Goal: Book appointment/travel/reservation

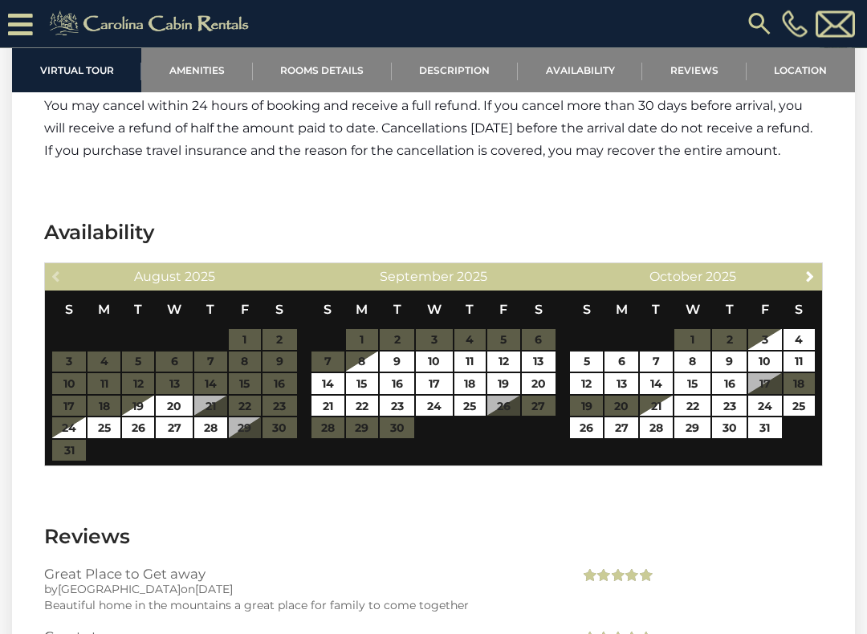
scroll to position [3921, 0]
click at [805, 270] on span "Next" at bounding box center [809, 276] width 13 height 13
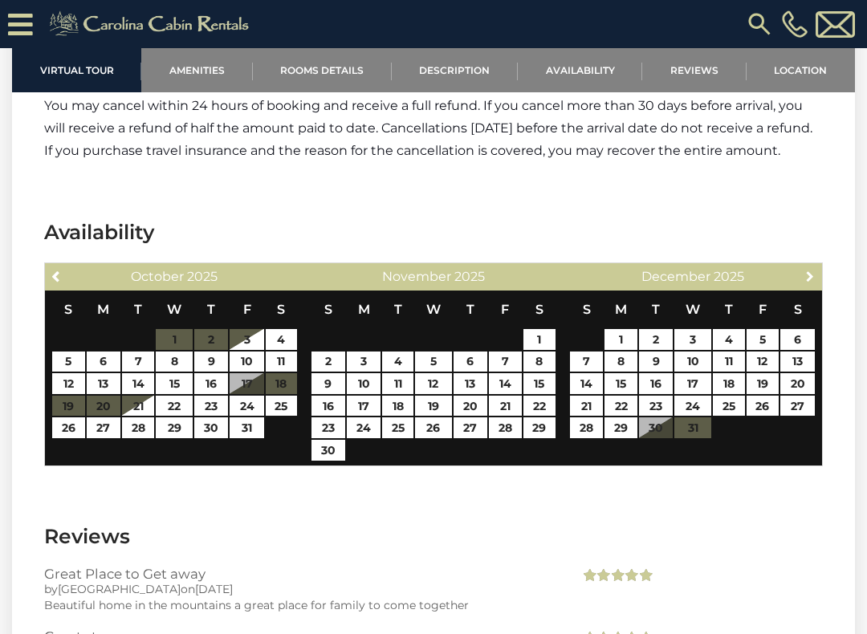
click at [811, 270] on span "Next" at bounding box center [809, 276] width 13 height 13
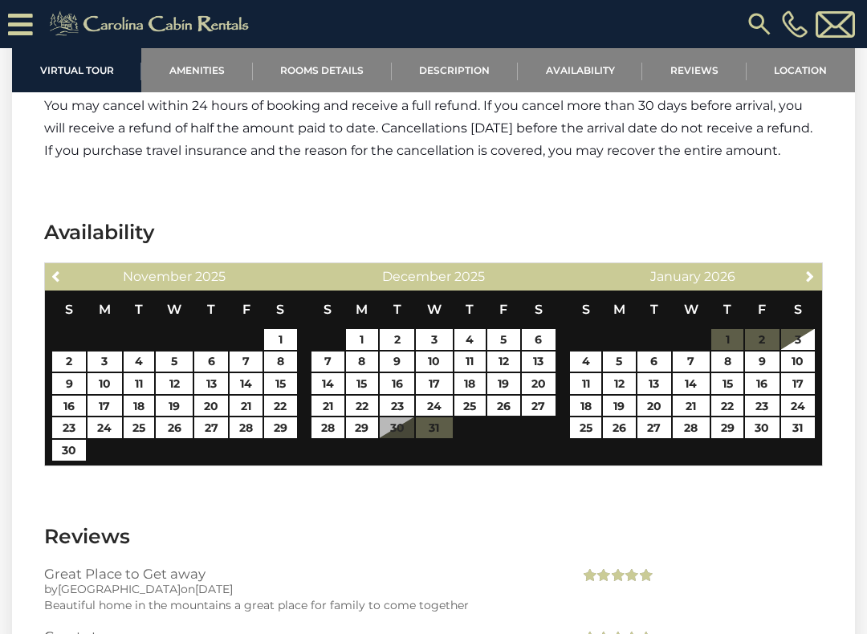
click at [806, 270] on span "Next" at bounding box center [809, 276] width 13 height 13
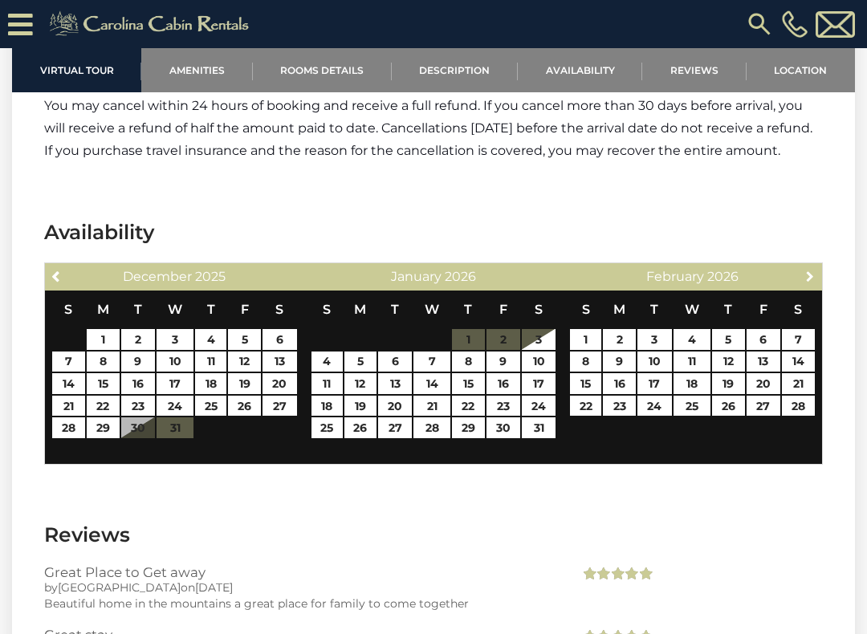
click at [815, 270] on span "Next" at bounding box center [809, 276] width 13 height 13
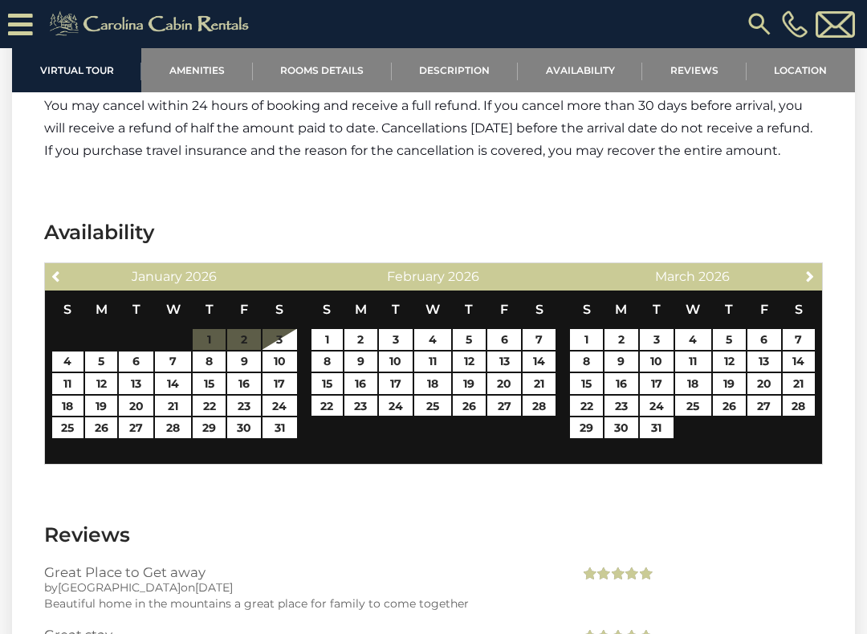
click at [818, 266] on link "Next" at bounding box center [810, 276] width 20 height 20
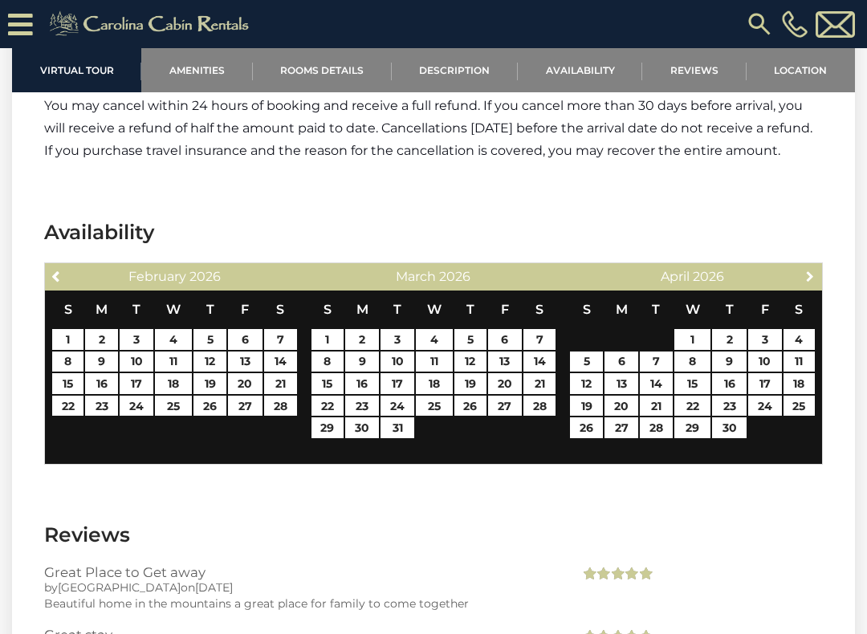
click at [808, 270] on span "Next" at bounding box center [809, 276] width 13 height 13
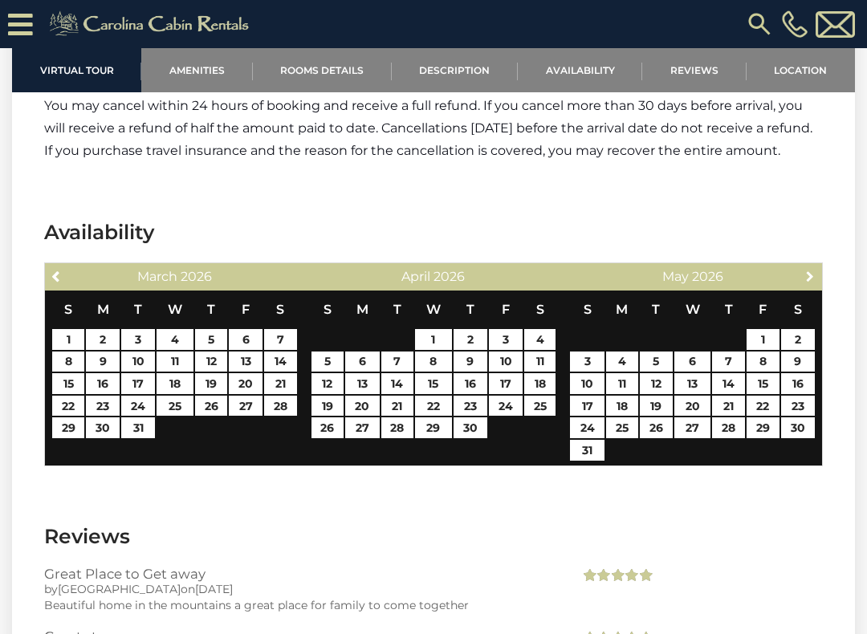
click at [810, 270] on span "Next" at bounding box center [809, 276] width 13 height 13
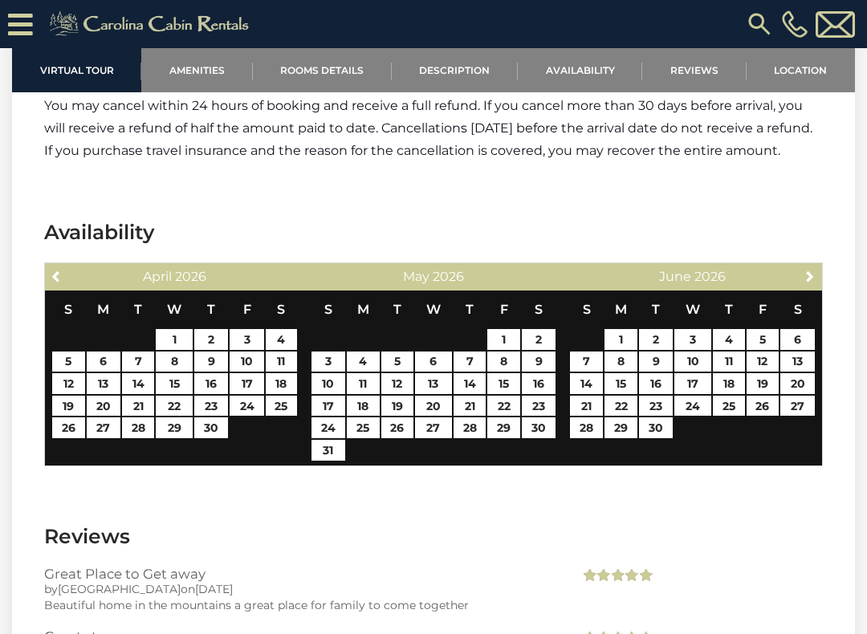
click at [814, 270] on span "Next" at bounding box center [809, 276] width 13 height 13
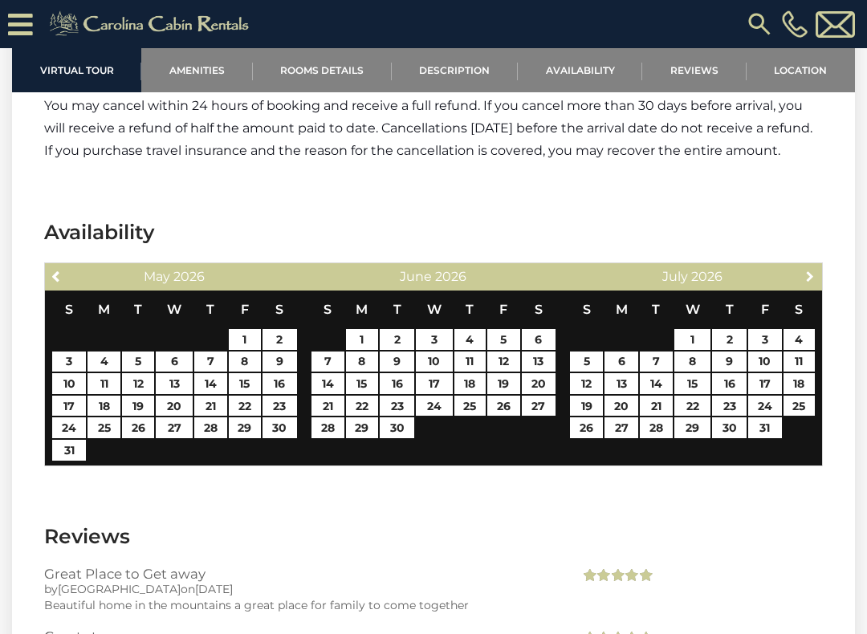
click at [813, 270] on span "Next" at bounding box center [809, 276] width 13 height 13
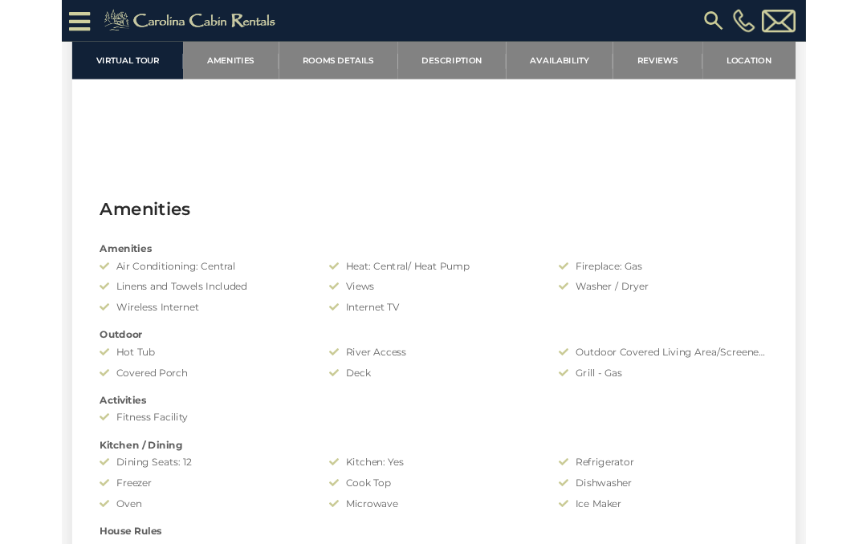
scroll to position [0, 0]
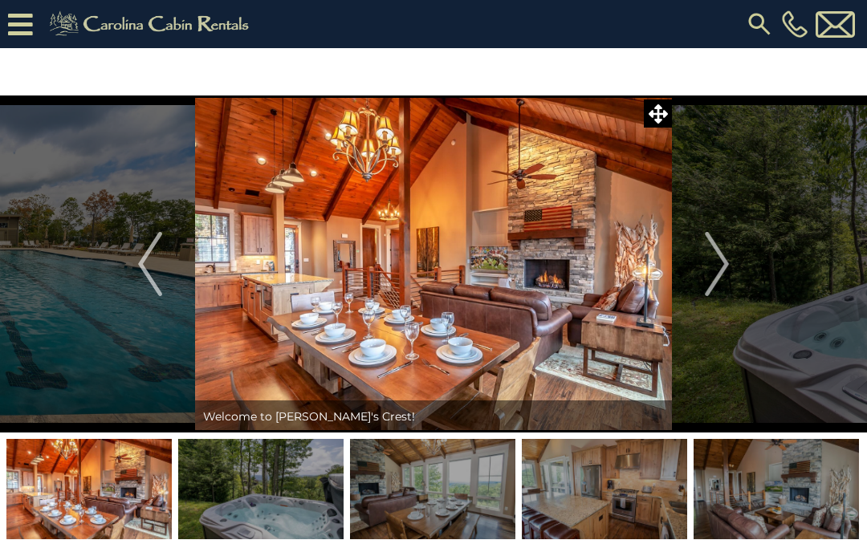
click at [718, 247] on img "Next" at bounding box center [717, 264] width 24 height 64
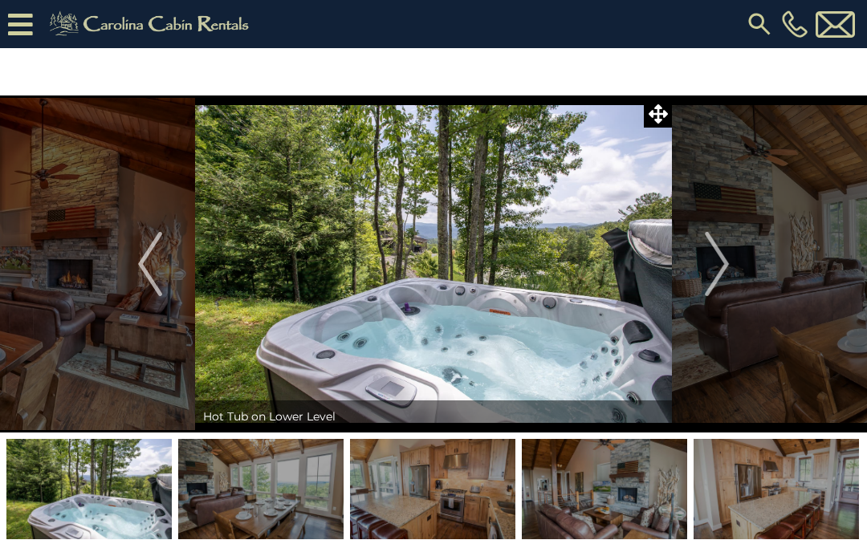
click at [717, 258] on img "Next" at bounding box center [717, 264] width 24 height 64
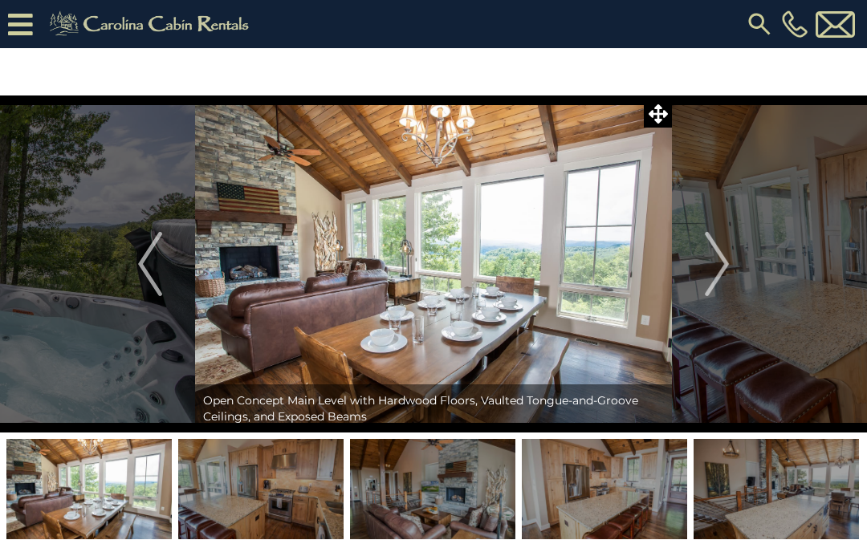
click at [719, 258] on img "Next" at bounding box center [717, 264] width 24 height 64
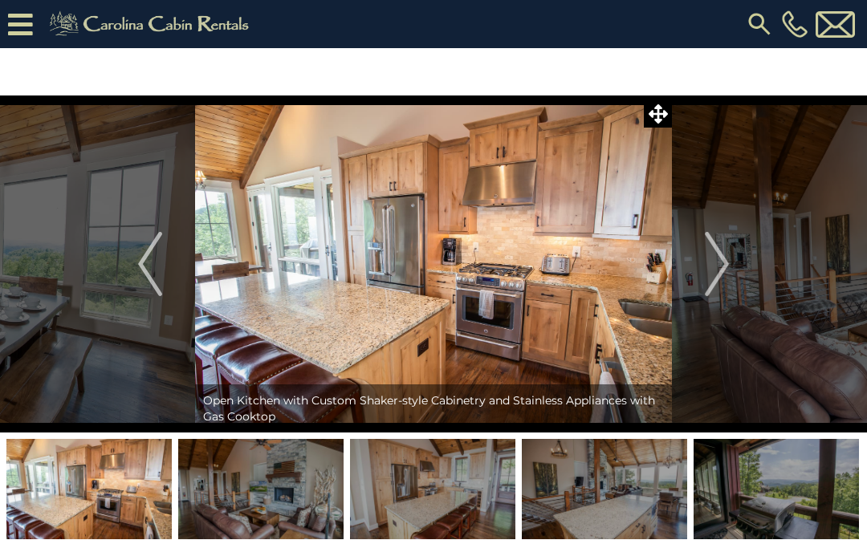
click at [717, 248] on img "Next" at bounding box center [717, 264] width 24 height 64
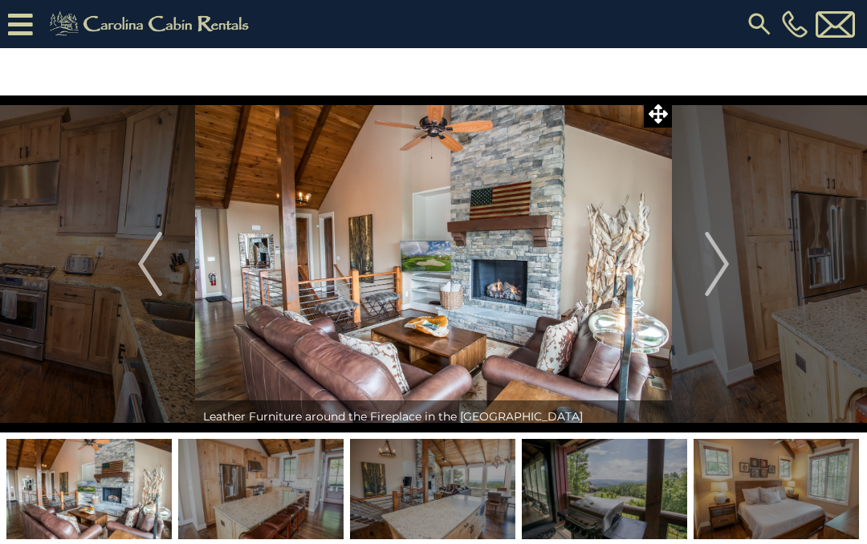
click at [719, 256] on img "Next" at bounding box center [717, 264] width 24 height 64
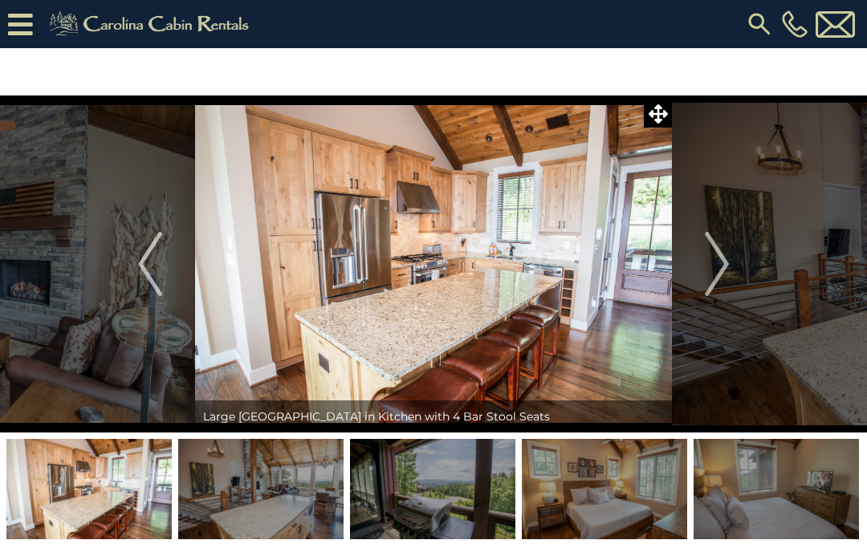
click at [720, 259] on img "Next" at bounding box center [717, 264] width 24 height 64
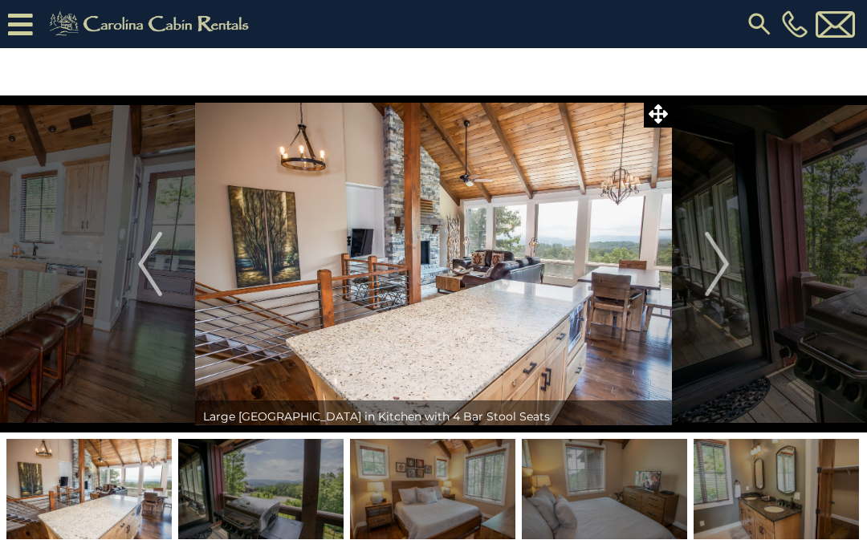
click at [724, 255] on img "Next" at bounding box center [717, 264] width 24 height 64
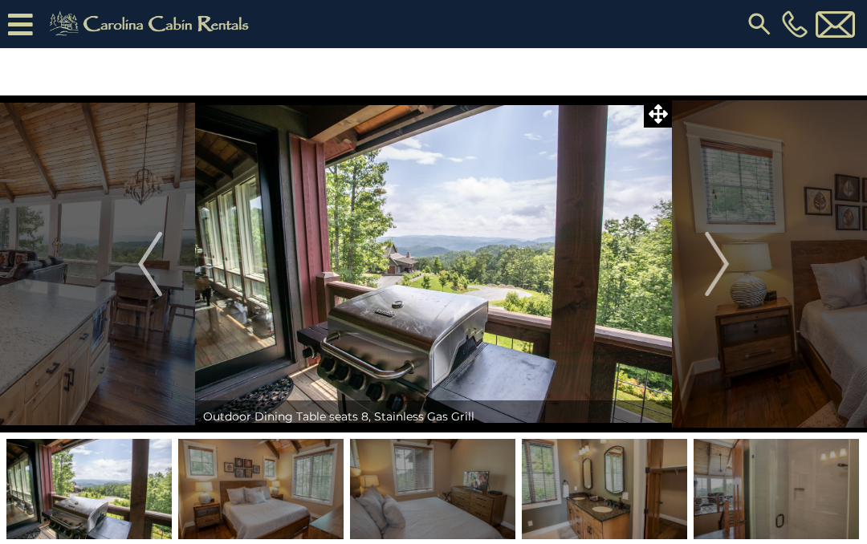
click at [720, 259] on img "Next" at bounding box center [717, 264] width 24 height 64
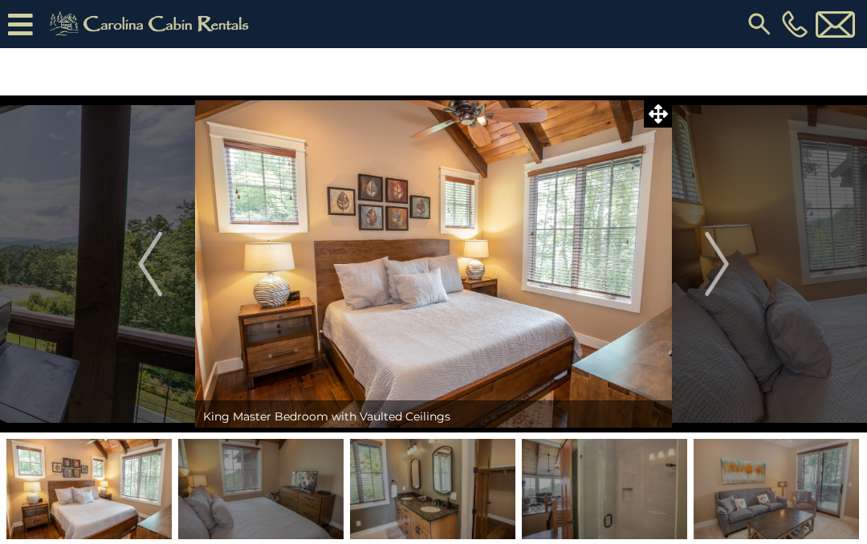
click at [716, 257] on img "Next" at bounding box center [717, 264] width 24 height 64
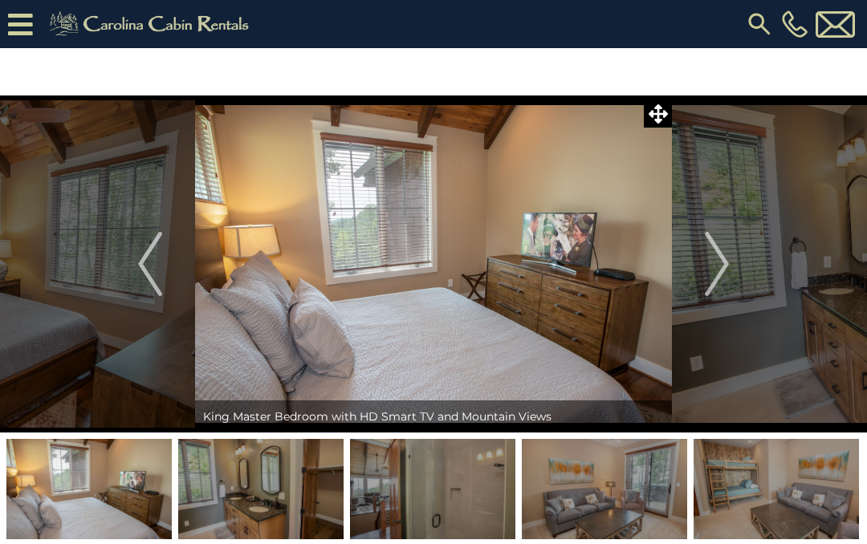
click at [722, 255] on img "Next" at bounding box center [717, 264] width 24 height 64
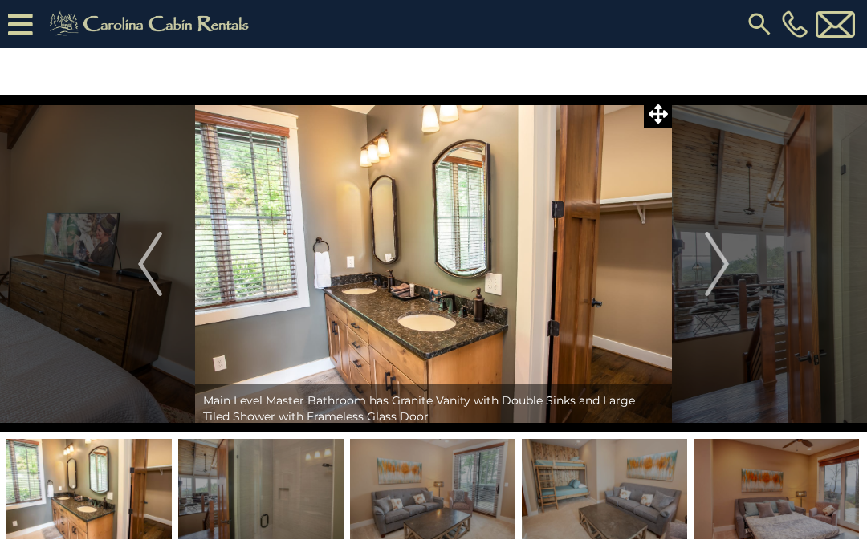
click at [710, 257] on img "Next" at bounding box center [717, 264] width 24 height 64
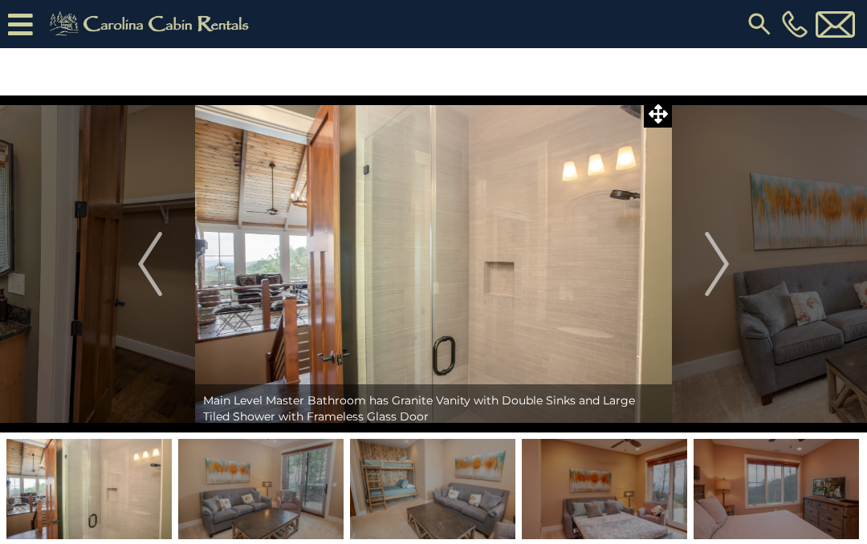
click at [726, 262] on img "Next" at bounding box center [717, 264] width 24 height 64
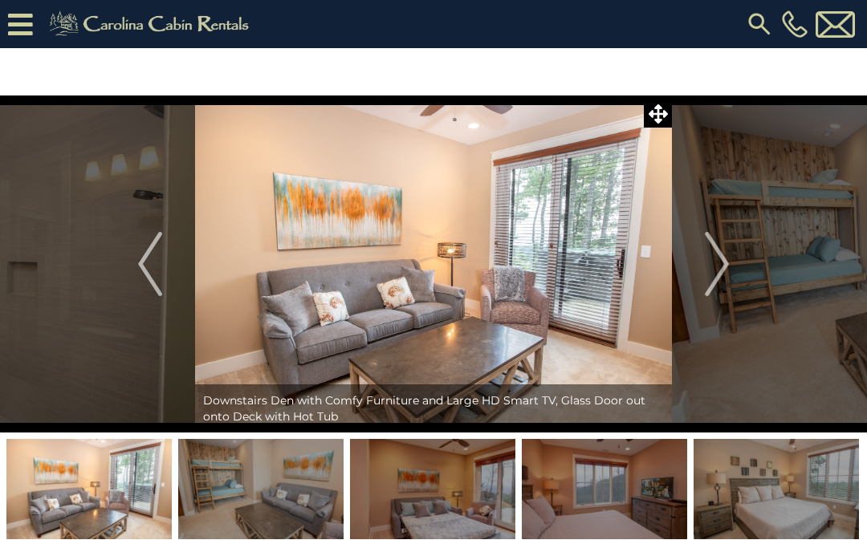
click at [714, 265] on img "Next" at bounding box center [717, 264] width 24 height 64
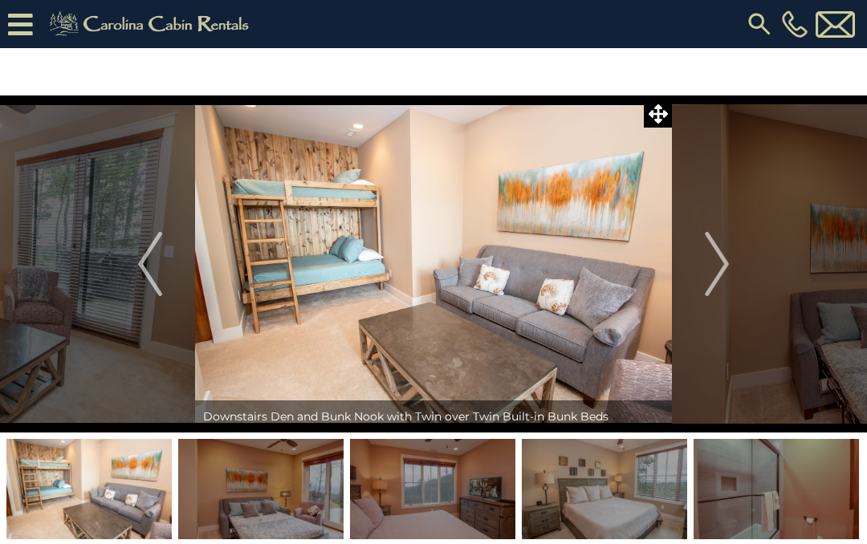
click at [720, 259] on img "Next" at bounding box center [717, 264] width 24 height 64
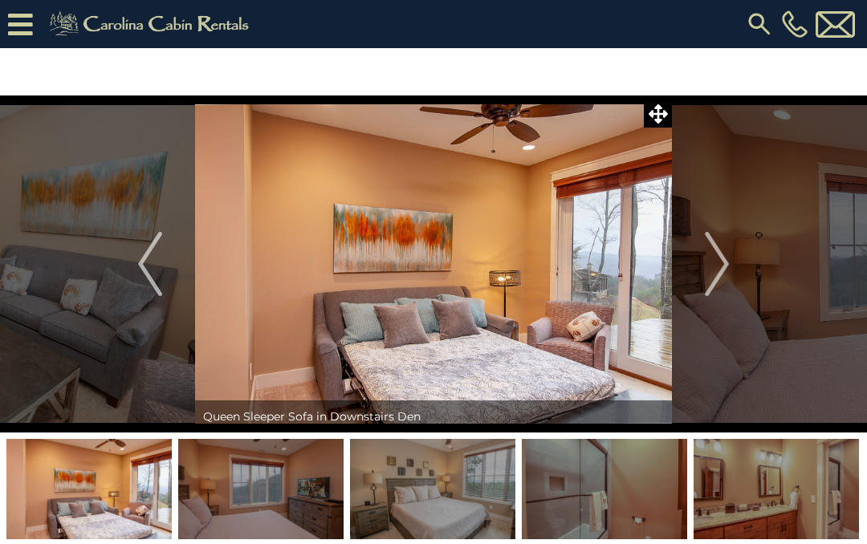
click at [712, 263] on img "Next" at bounding box center [717, 264] width 24 height 64
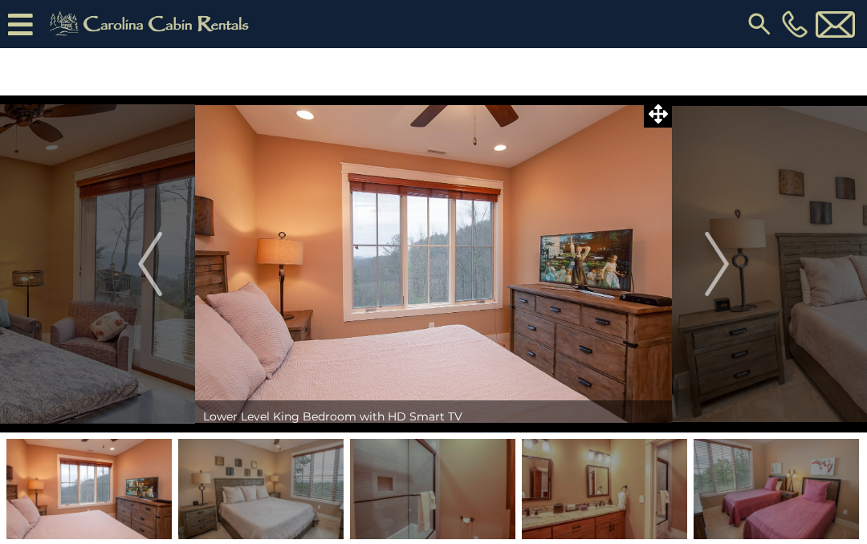
click at [722, 261] on img "Next" at bounding box center [717, 264] width 24 height 64
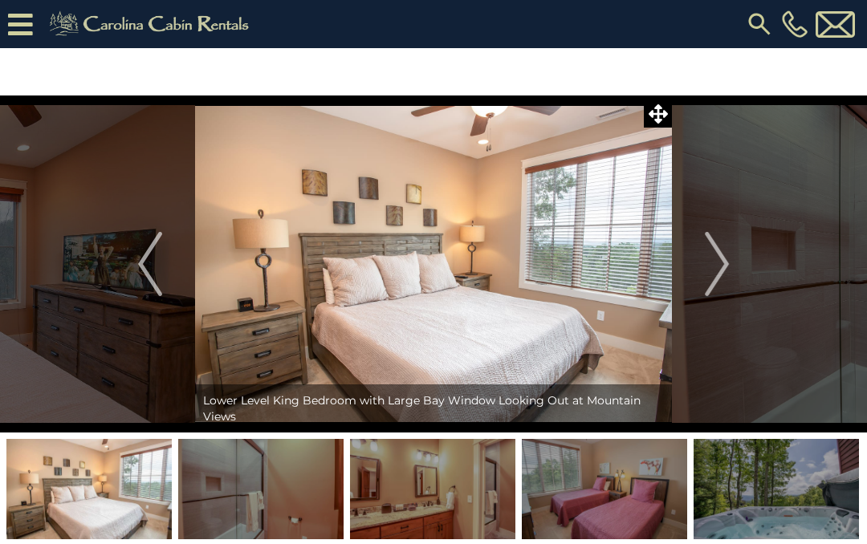
click at [724, 259] on img "Next" at bounding box center [717, 264] width 24 height 64
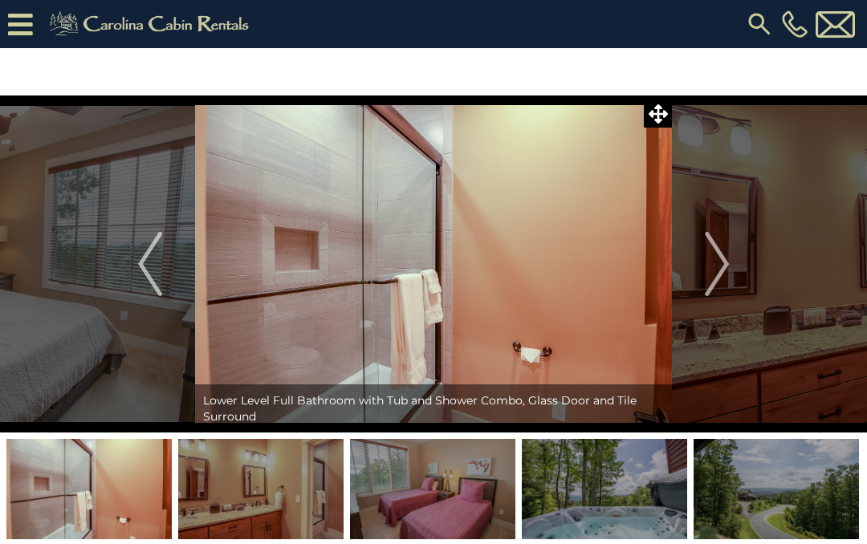
click at [719, 265] on img "Next" at bounding box center [717, 264] width 24 height 64
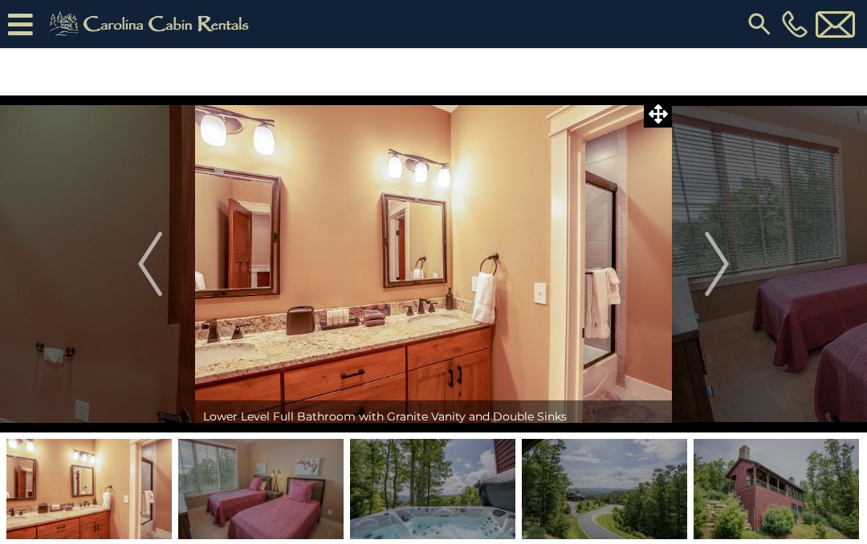
click at [719, 261] on img "Next" at bounding box center [717, 264] width 24 height 64
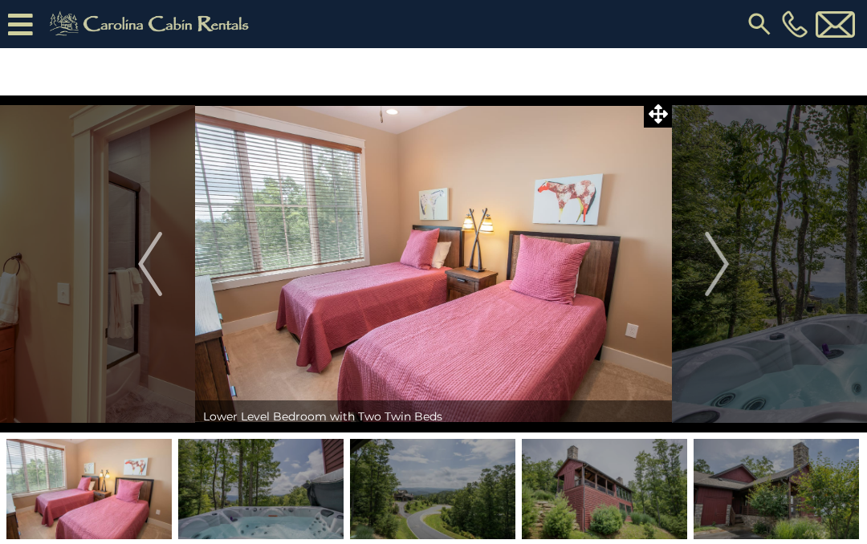
click at [721, 258] on img "Next" at bounding box center [717, 264] width 24 height 64
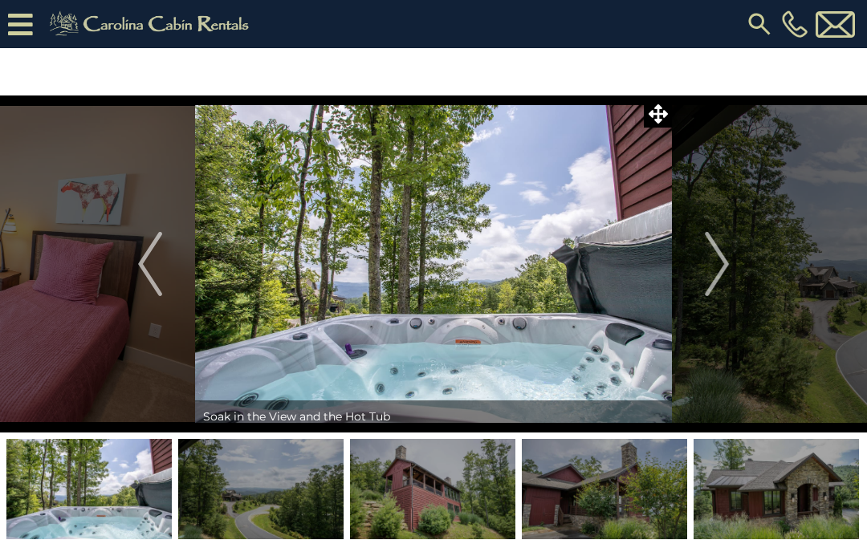
click at [724, 262] on img "Next" at bounding box center [717, 264] width 24 height 64
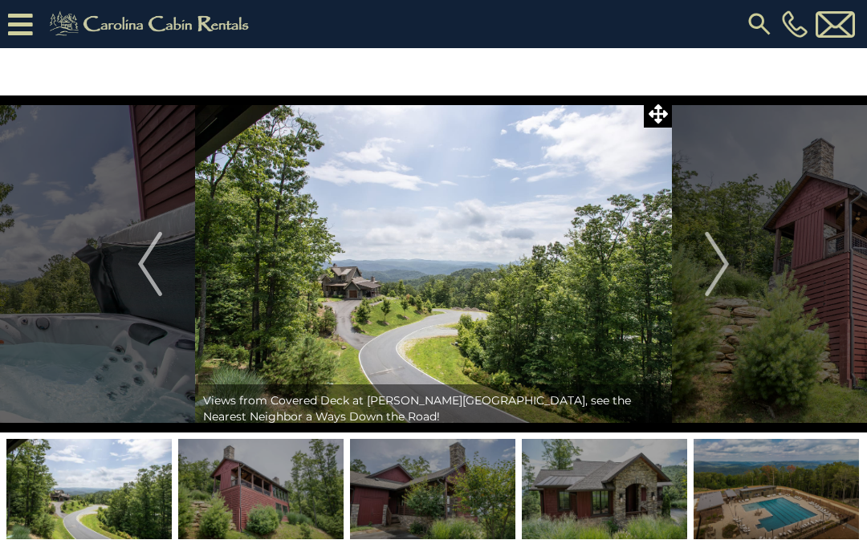
click at [724, 259] on img "Next" at bounding box center [717, 264] width 24 height 64
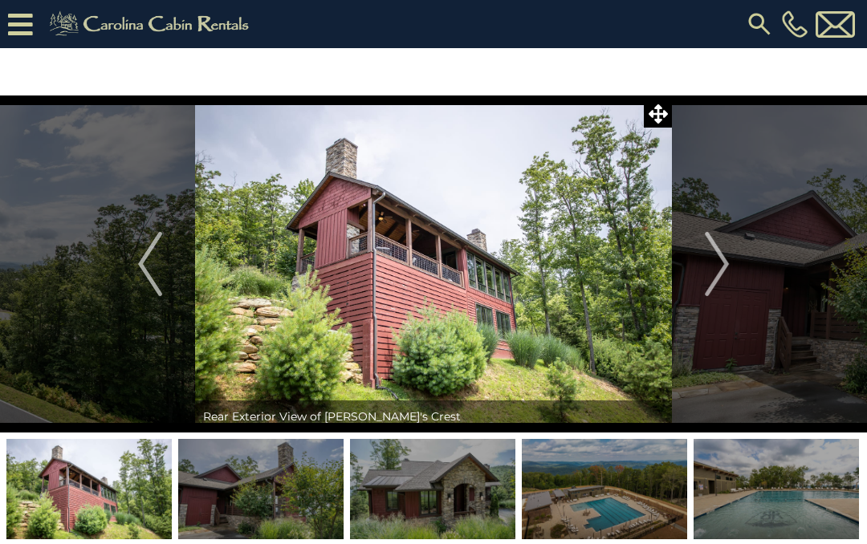
click at [711, 264] on img "Next" at bounding box center [717, 264] width 24 height 64
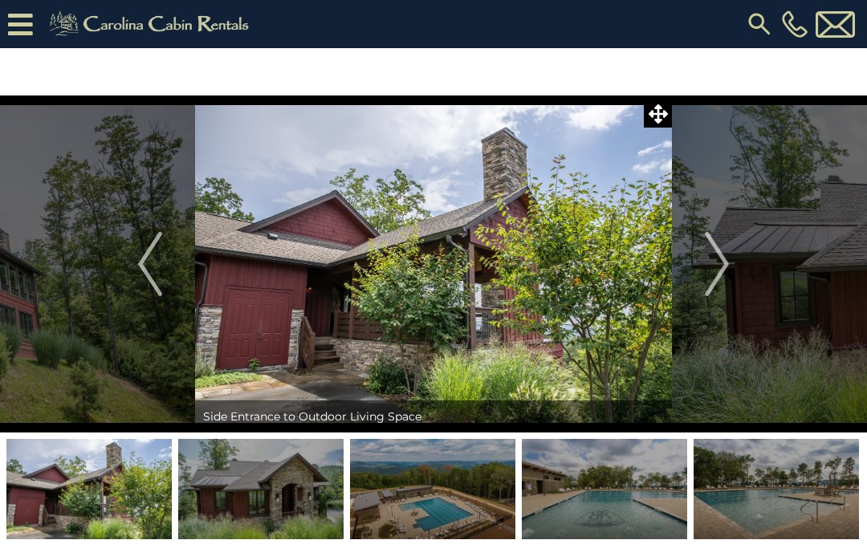
click at [722, 272] on img "Next" at bounding box center [717, 264] width 24 height 64
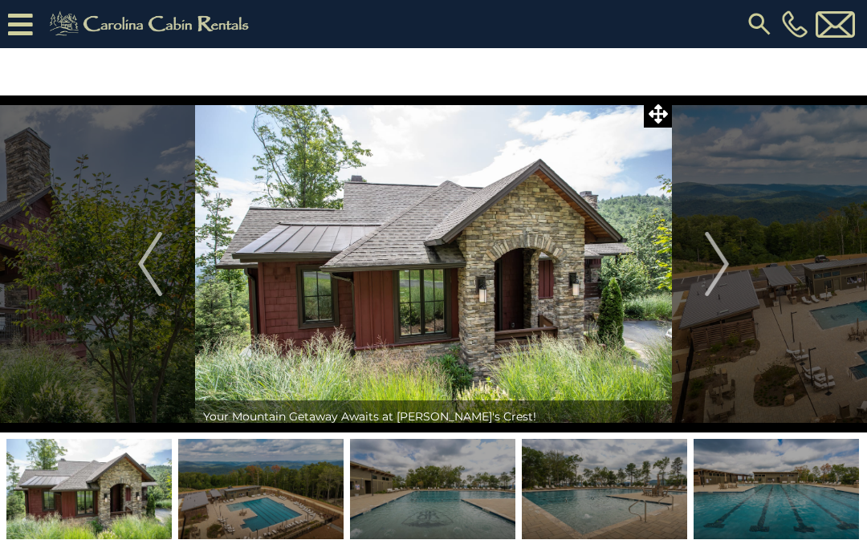
click at [718, 270] on img "Next" at bounding box center [717, 264] width 24 height 64
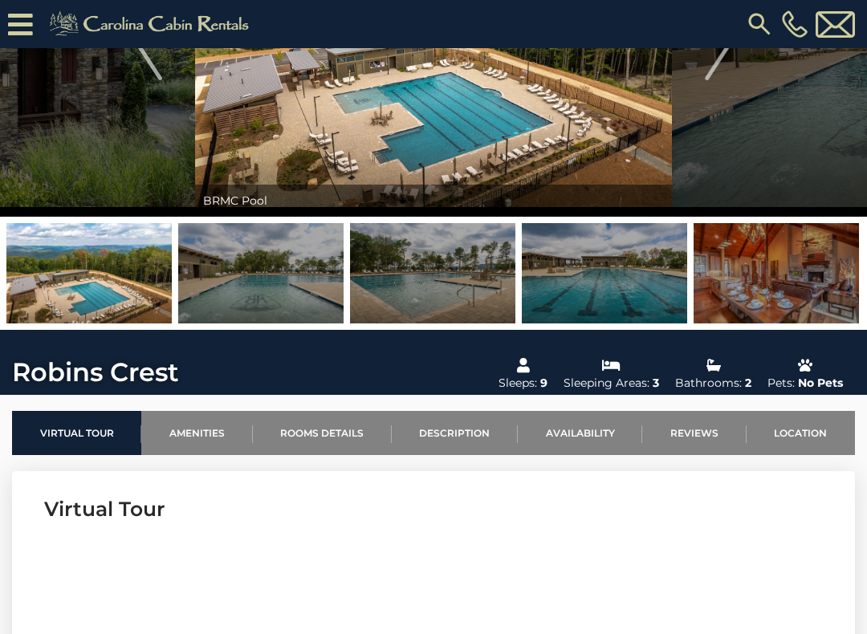
scroll to position [167, 0]
click at [580, 432] on link "Availability" at bounding box center [580, 434] width 124 height 44
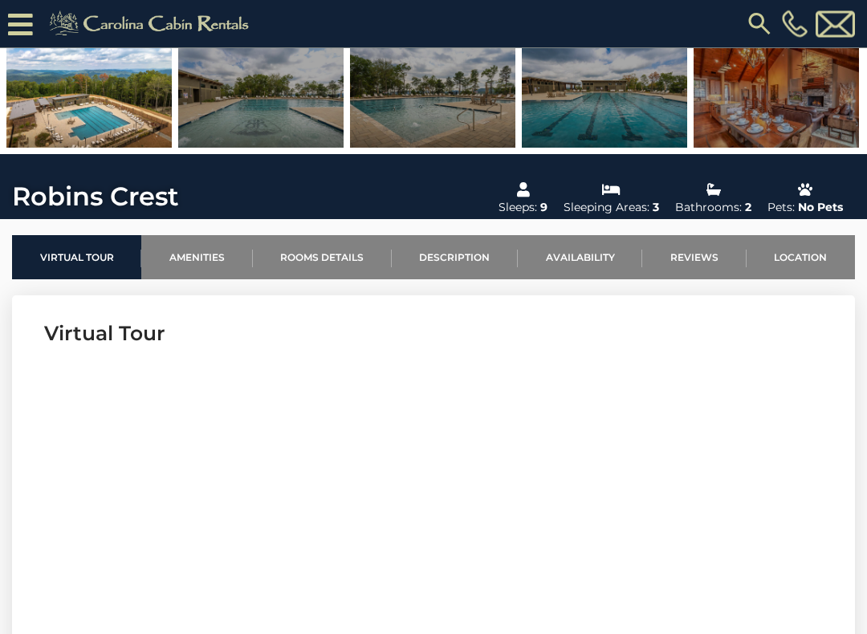
scroll to position [354, 0]
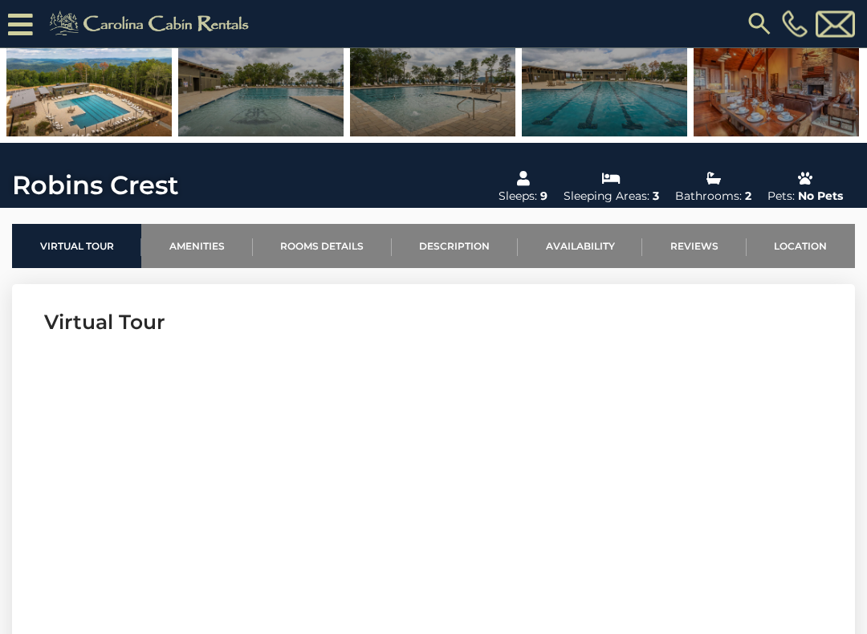
click at [801, 251] on link "Location" at bounding box center [800, 247] width 108 height 44
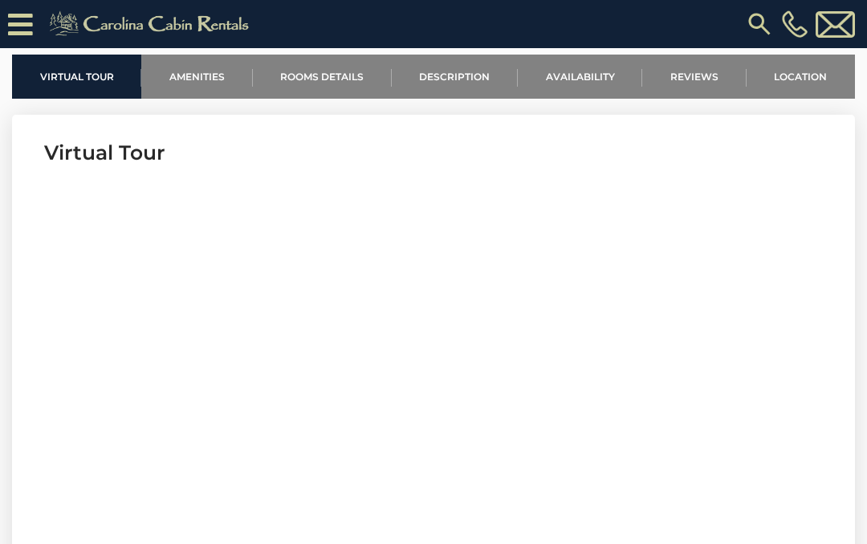
scroll to position [0, 0]
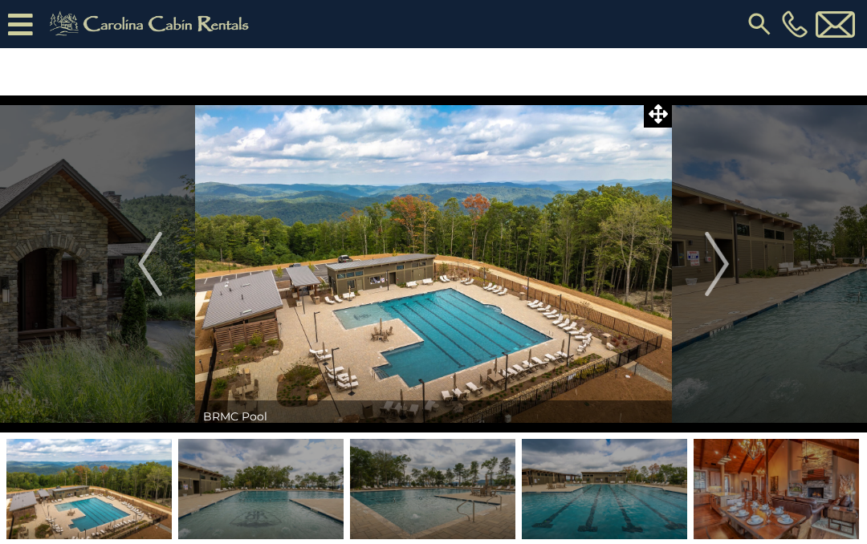
click at [144, 263] on img "Previous" at bounding box center [150, 264] width 24 height 64
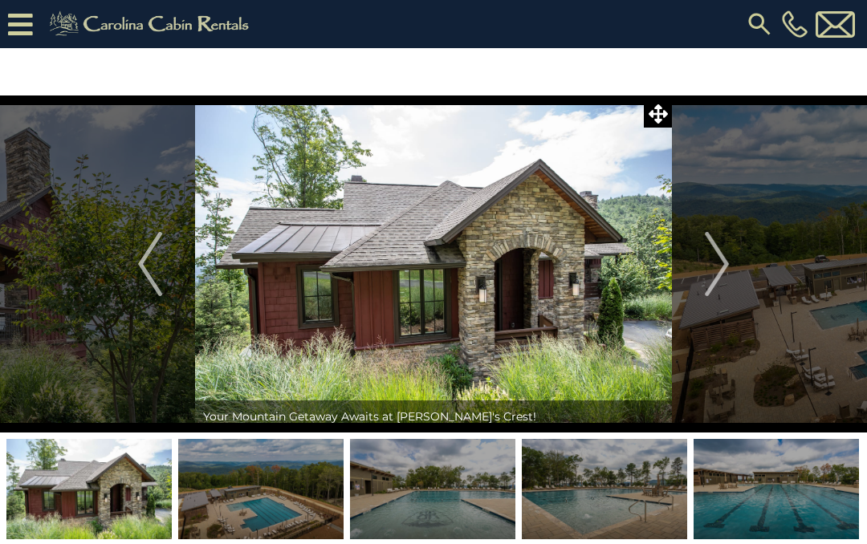
click at [148, 262] on img "Previous" at bounding box center [150, 264] width 24 height 64
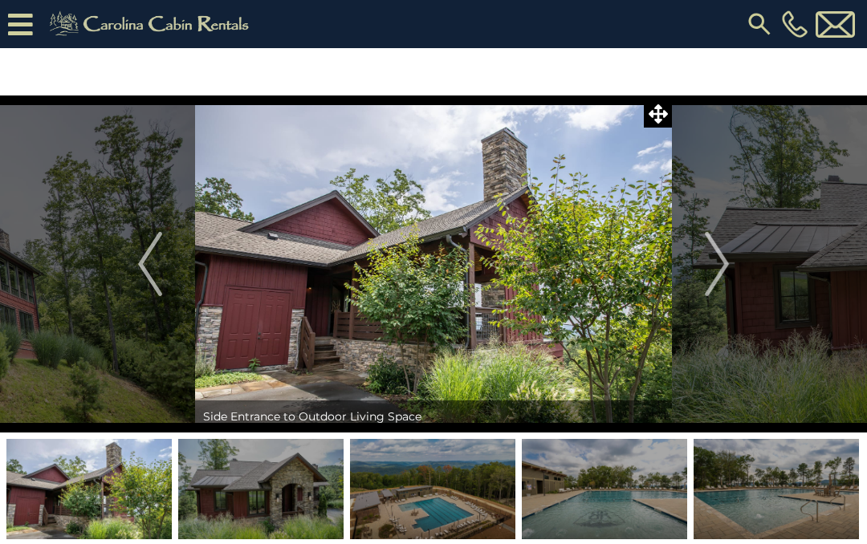
click at [725, 248] on img "Next" at bounding box center [717, 264] width 24 height 64
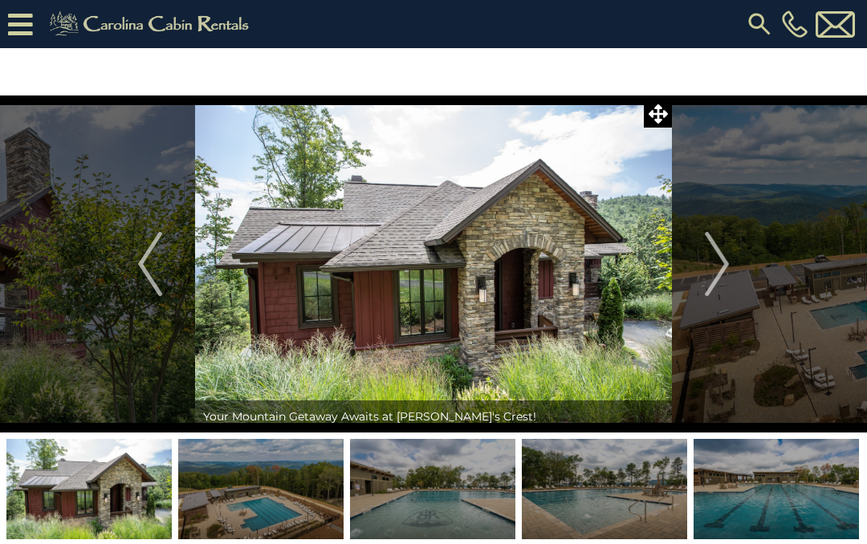
click at [142, 265] on img "Previous" at bounding box center [150, 264] width 24 height 64
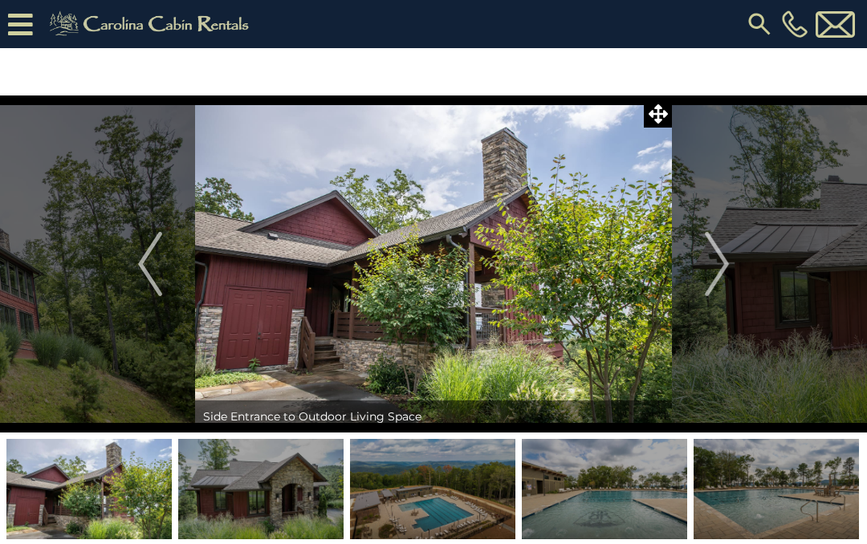
click at [157, 270] on img "Previous" at bounding box center [150, 264] width 24 height 64
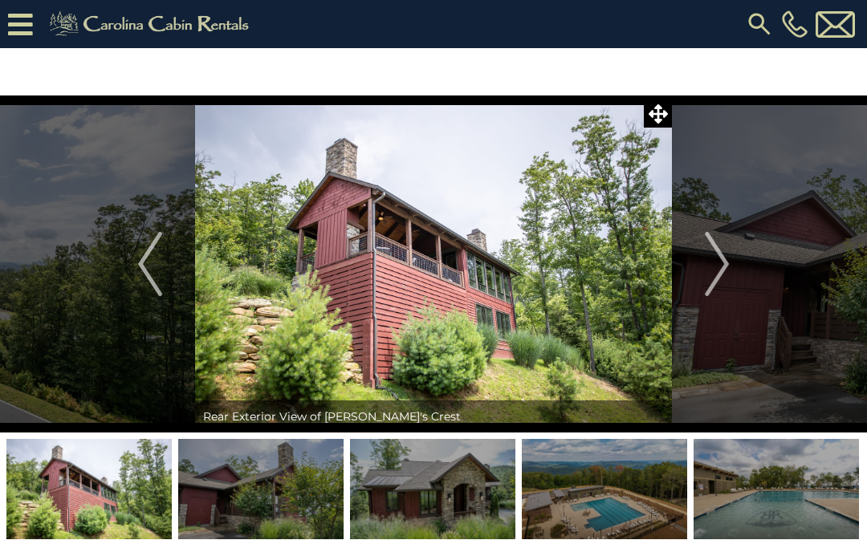
click at [142, 254] on img "Previous" at bounding box center [150, 264] width 24 height 64
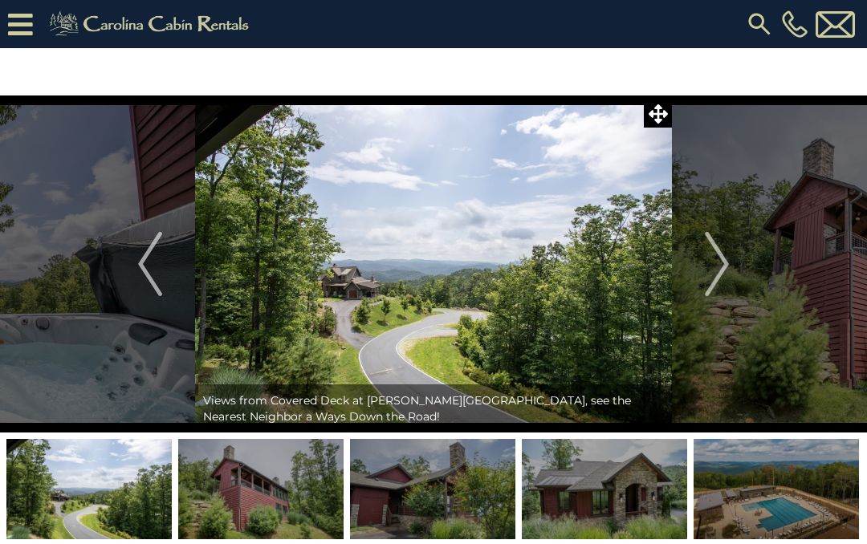
click at [147, 266] on img "Previous" at bounding box center [150, 264] width 24 height 64
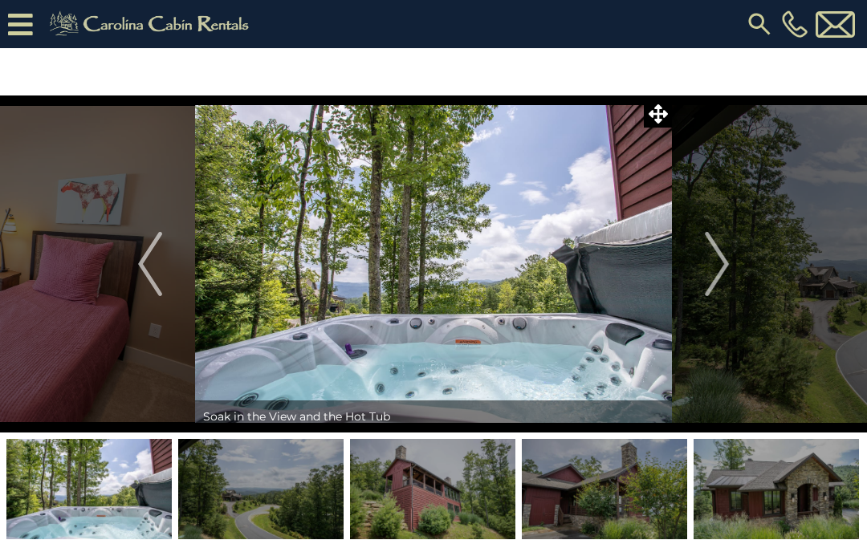
click at [142, 271] on img "Previous" at bounding box center [150, 264] width 24 height 64
